Goal: Task Accomplishment & Management: Manage account settings

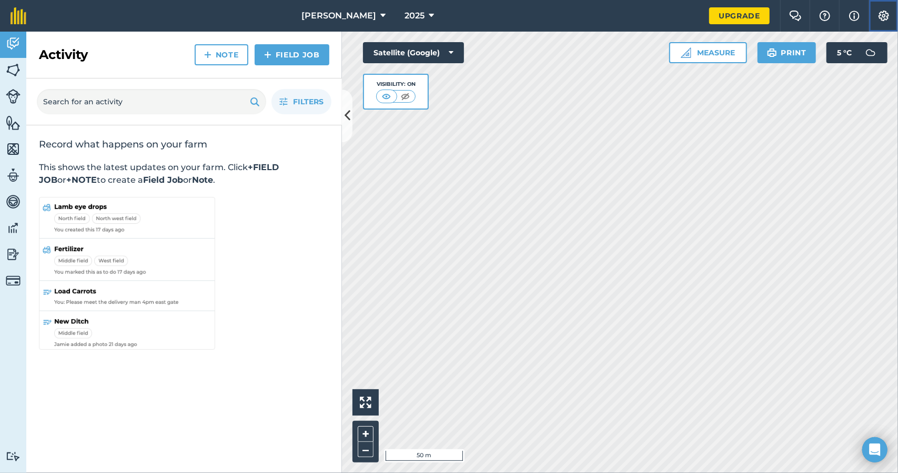
click at [887, 13] on img at bounding box center [884, 16] width 13 height 11
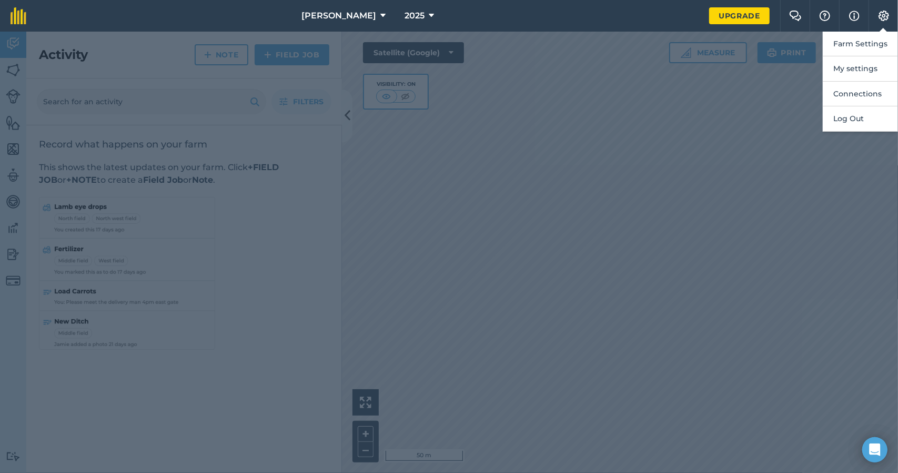
click at [583, 45] on div at bounding box center [449, 252] width 898 height 441
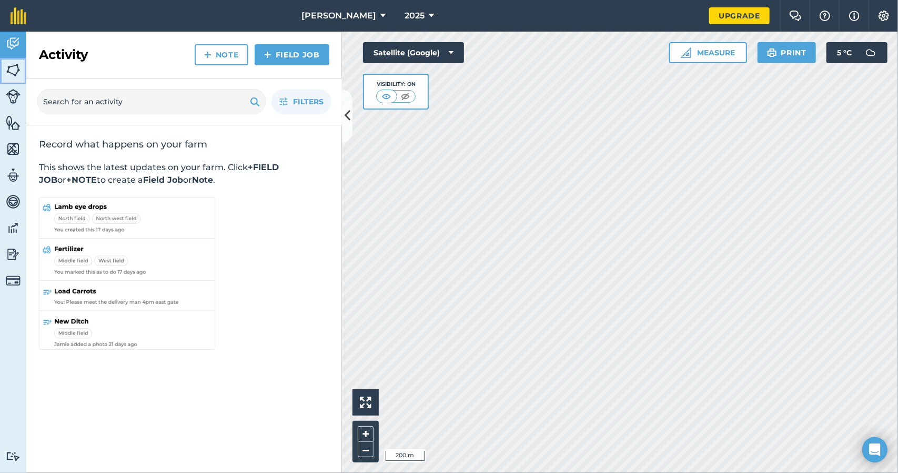
click at [16, 68] on img at bounding box center [13, 70] width 15 height 16
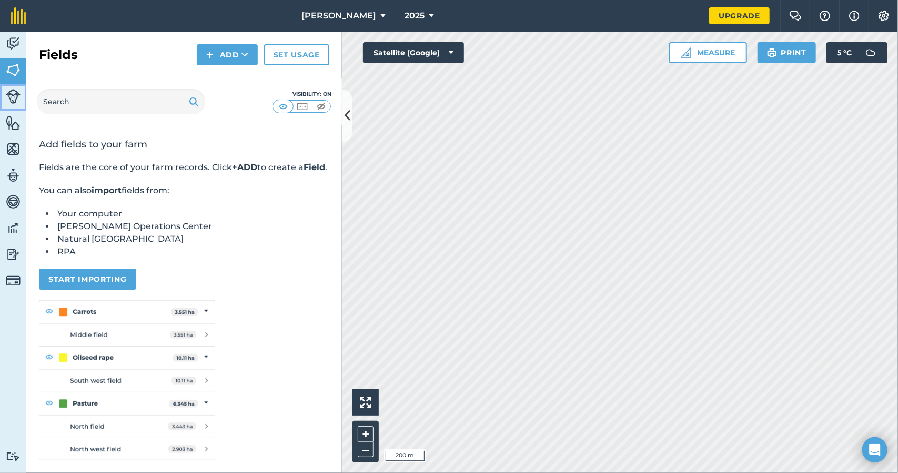
click at [14, 96] on img at bounding box center [13, 96] width 15 height 15
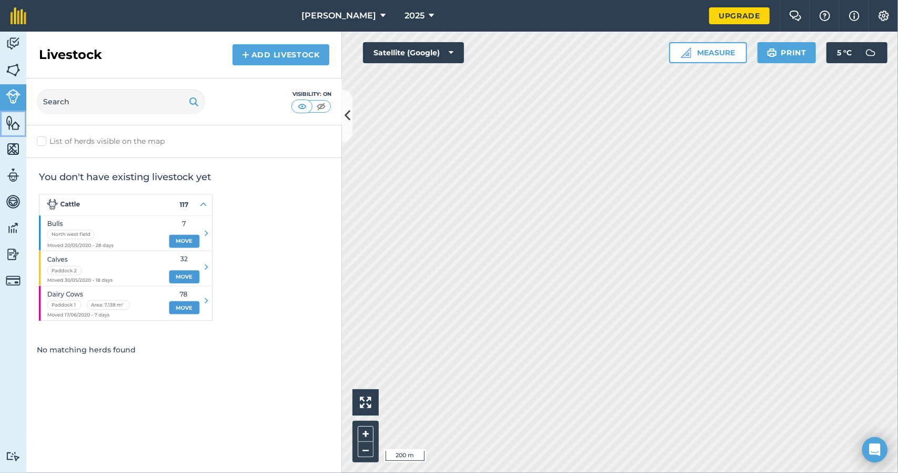
click at [17, 118] on img at bounding box center [13, 123] width 15 height 16
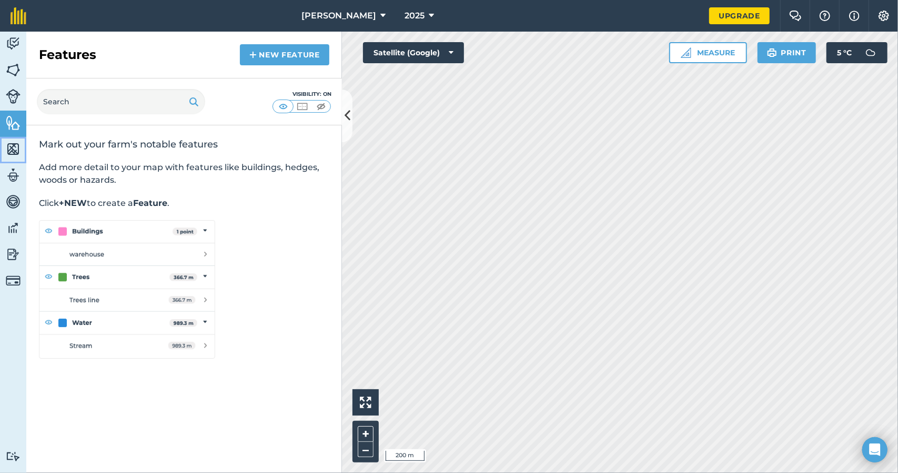
click at [16, 141] on img at bounding box center [13, 149] width 15 height 16
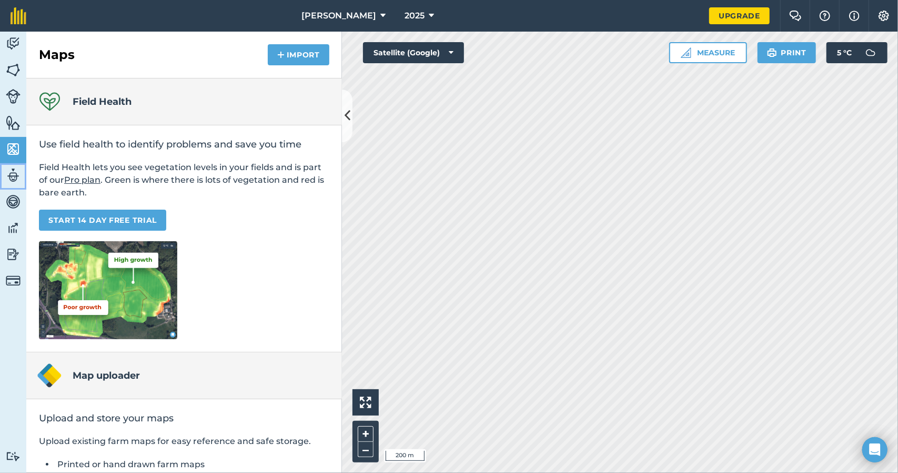
click at [13, 172] on img at bounding box center [13, 175] width 15 height 16
select select "MEMBER"
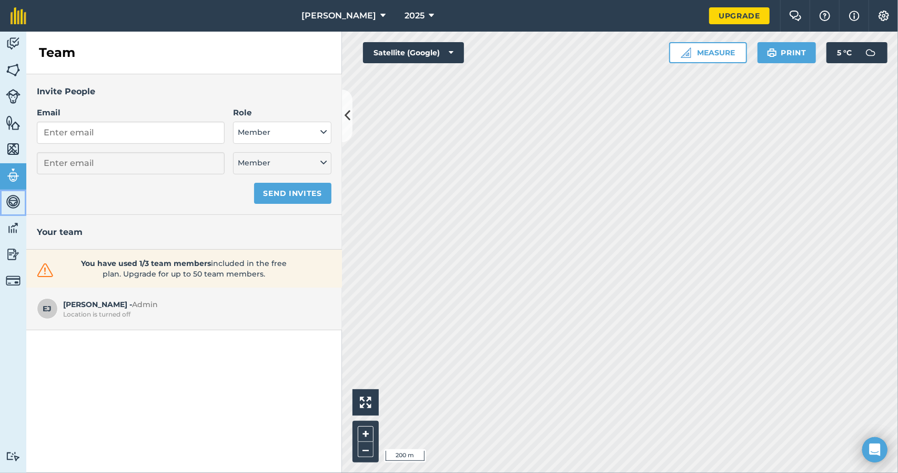
click at [11, 201] on img at bounding box center [13, 202] width 15 height 16
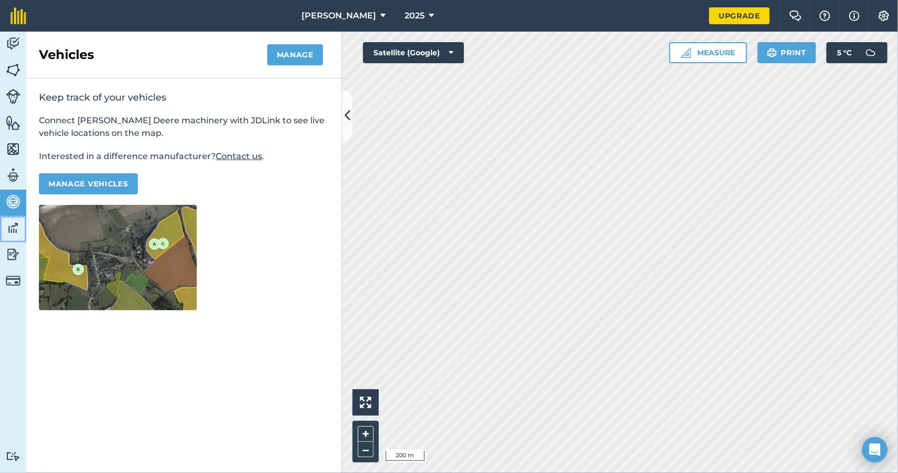
click at [15, 225] on img at bounding box center [13, 228] width 15 height 16
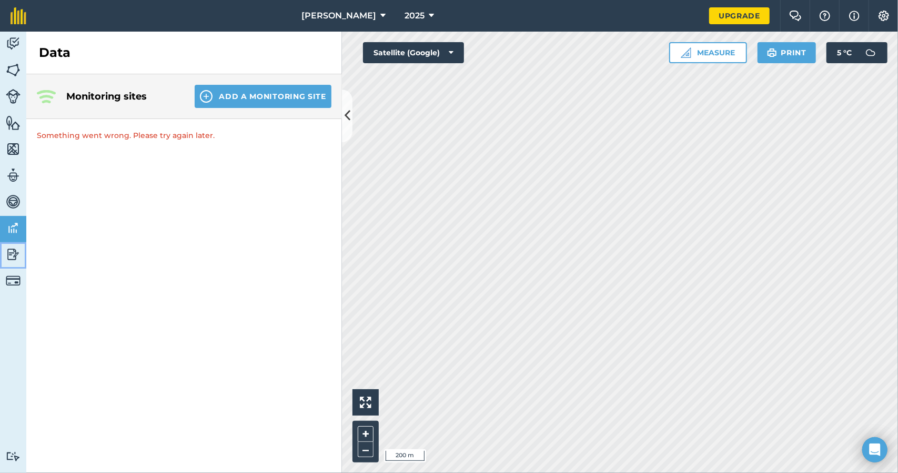
click at [9, 255] on img at bounding box center [13, 254] width 15 height 16
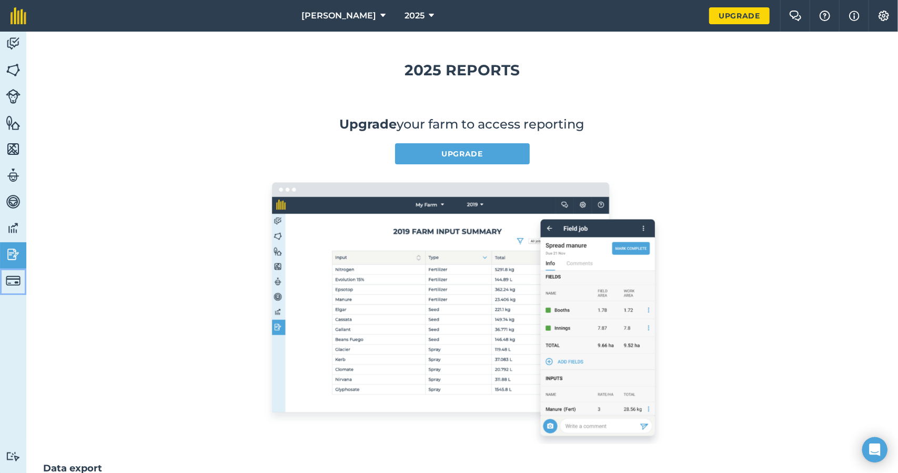
click at [13, 279] on img at bounding box center [13, 280] width 15 height 15
